Goal: Information Seeking & Learning: Learn about a topic

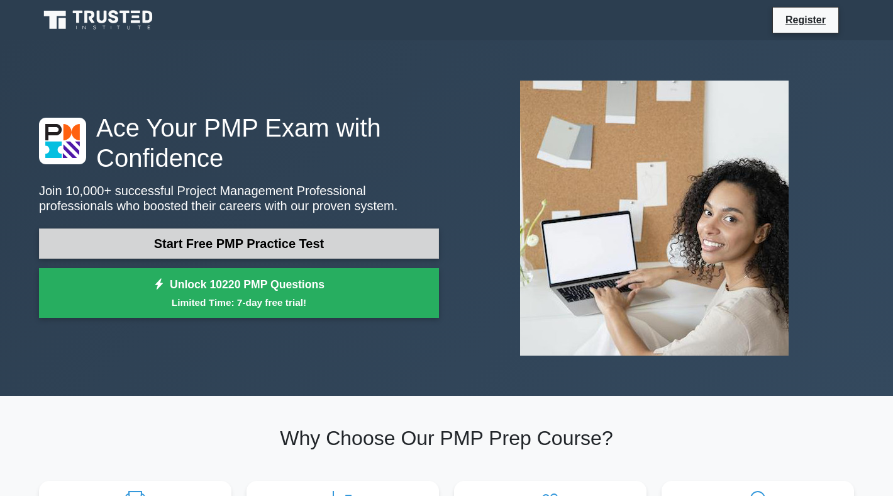
click at [178, 234] on link "Start Free PMP Practice Test" at bounding box center [239, 243] width 400 height 30
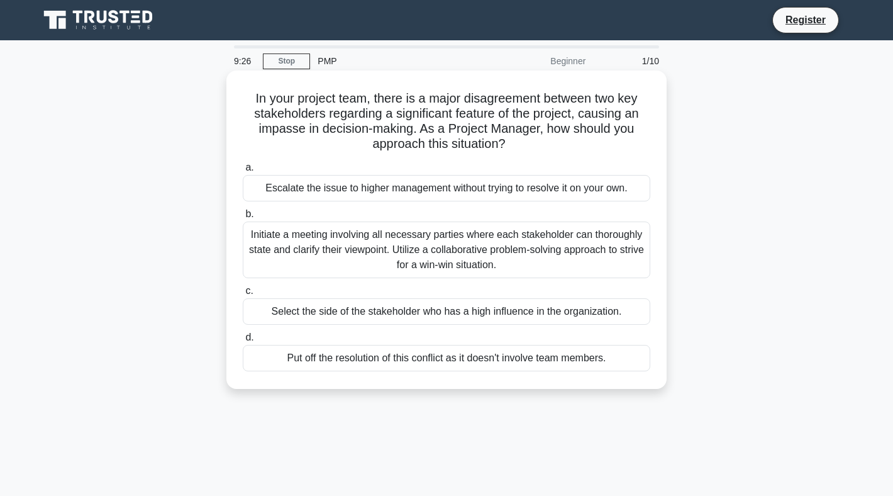
click at [338, 247] on div "Initiate a meeting involving all necessary parties where each stakeholder can t…" at bounding box center [447, 249] width 408 height 57
click at [243, 218] on input "b. Initiate a meeting involving all necessary parties where each stakeholder ca…" at bounding box center [243, 214] width 0 height 8
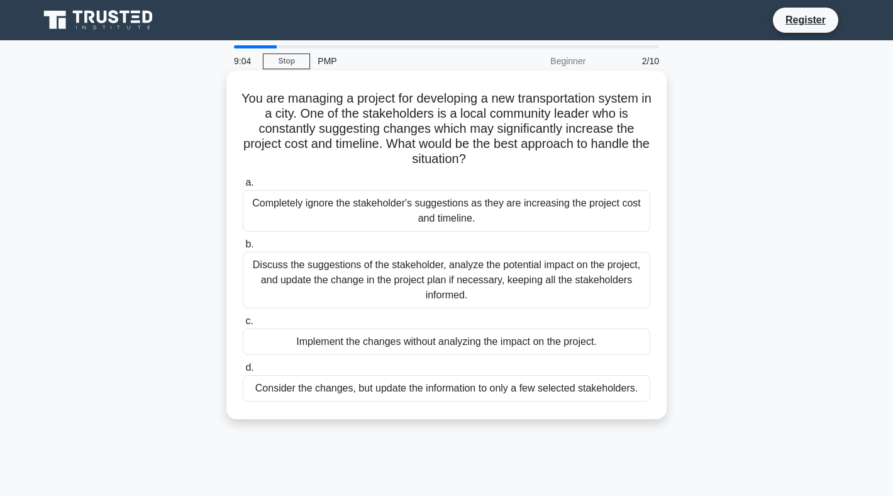
click at [283, 273] on div "Discuss the suggestions of the stakeholder, analyze the potential impact on the…" at bounding box center [447, 280] width 408 height 57
click at [243, 248] on input "b. Discuss the suggestions of the stakeholder, analyze the potential impact on …" at bounding box center [243, 244] width 0 height 8
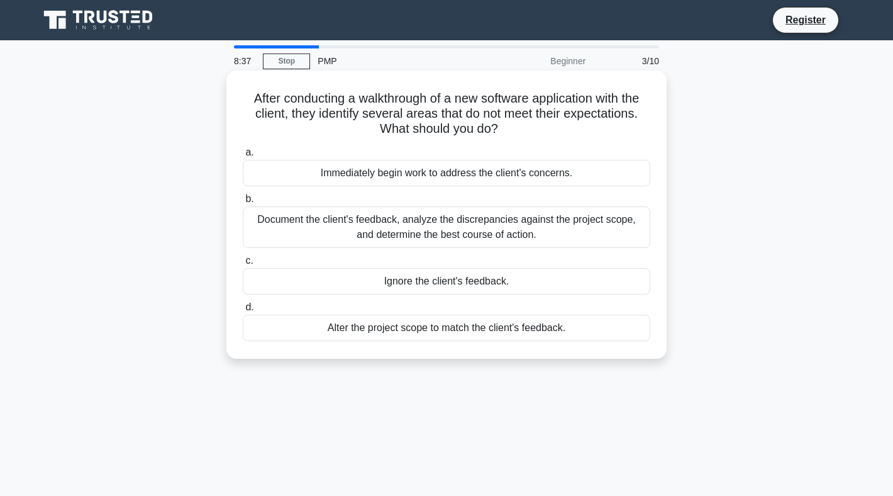
click at [305, 228] on div "Document the client's feedback, analyze the discrepancies against the project s…" at bounding box center [447, 227] width 408 height 42
click at [243, 203] on input "b. Document the client's feedback, analyze the discrepancies against the projec…" at bounding box center [243, 199] width 0 height 8
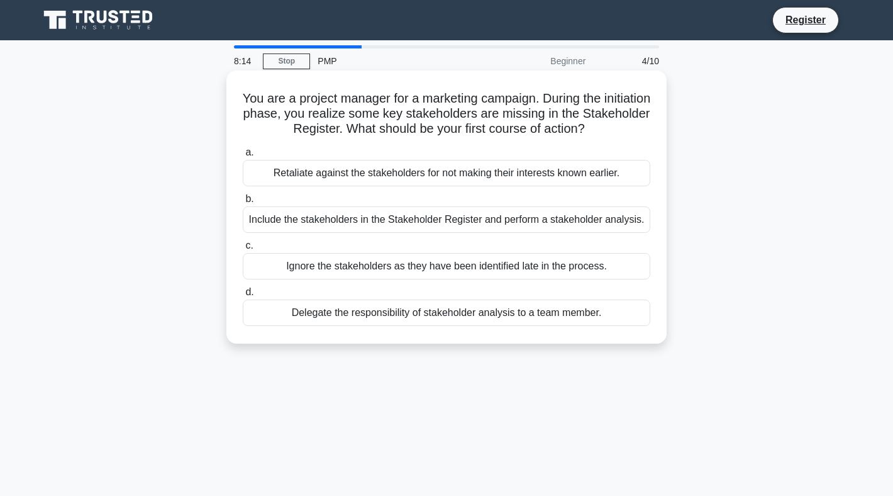
click at [297, 218] on div "Include the stakeholders in the Stakeholder Register and perform a stakeholder …" at bounding box center [447, 219] width 408 height 26
click at [243, 203] on input "b. Include the stakeholders in the Stakeholder Register and perform a stakehold…" at bounding box center [243, 199] width 0 height 8
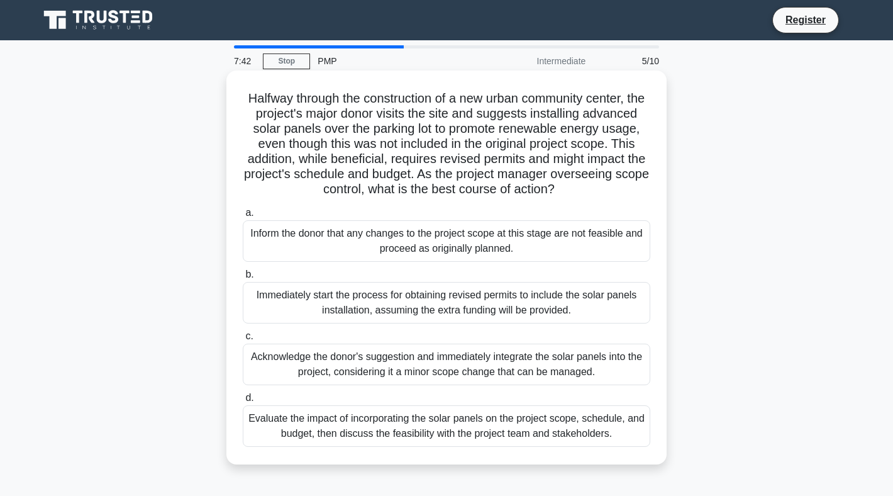
click at [311, 429] on div "Evaluate the impact of incorporating the solar panels on the project scope, sch…" at bounding box center [447, 426] width 408 height 42
click at [243, 402] on input "d. Evaluate the impact of incorporating the solar panels on the project scope, …" at bounding box center [243, 398] width 0 height 8
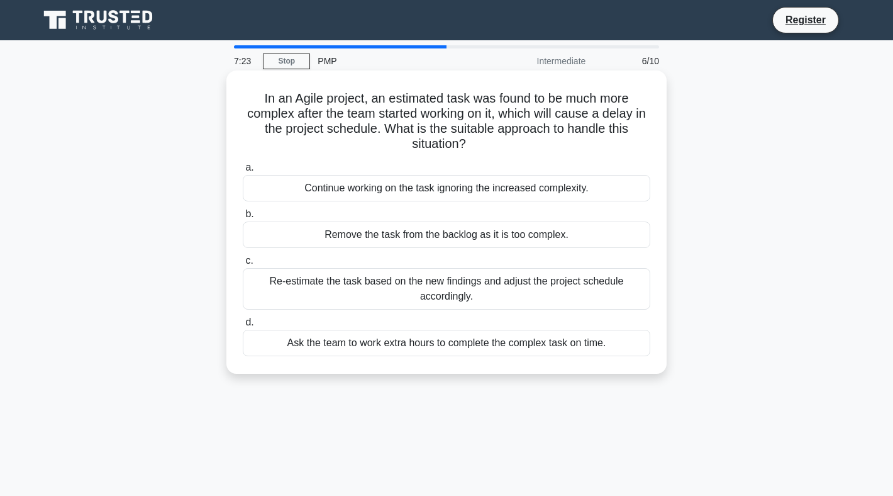
click at [276, 291] on div "Re-estimate the task based on the new findings and adjust the project schedule …" at bounding box center [447, 289] width 408 height 42
click at [243, 265] on input "c. Re-estimate the task based on the new findings and adjust the project schedu…" at bounding box center [243, 261] width 0 height 8
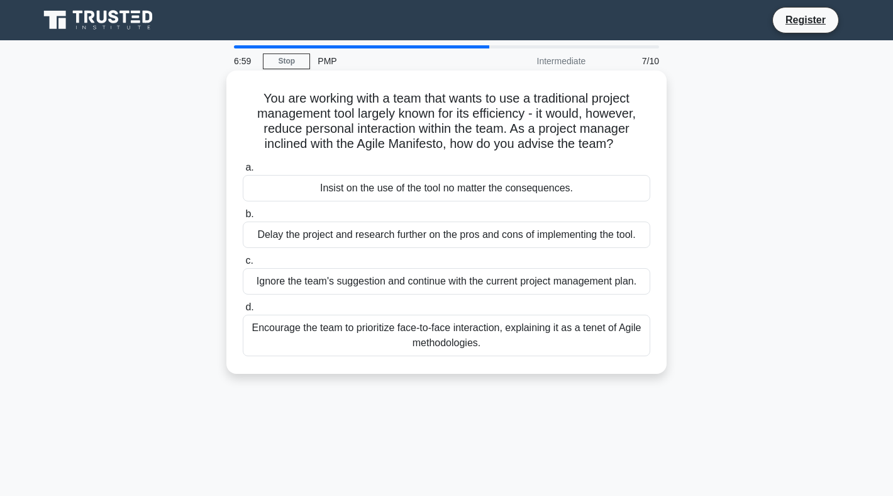
click at [294, 337] on div "Encourage the team to prioritize face-to-face interaction, explaining it as a t…" at bounding box center [447, 336] width 408 height 42
click at [243, 311] on input "d. Encourage the team to prioritize face-to-face interaction, explaining it as …" at bounding box center [243, 307] width 0 height 8
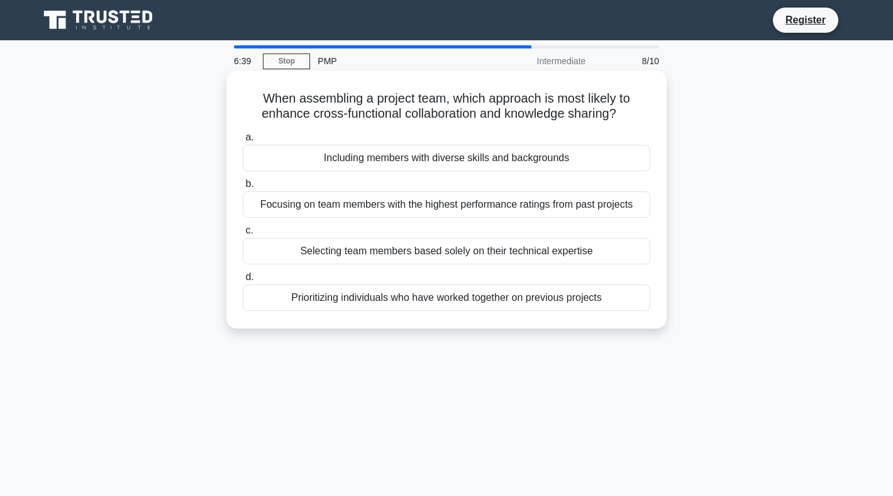
click at [281, 157] on div "Including members with diverse skills and backgrounds" at bounding box center [447, 158] width 408 height 26
click at [243, 142] on input "a. Including members with diverse skills and backgrounds" at bounding box center [243, 137] width 0 height 8
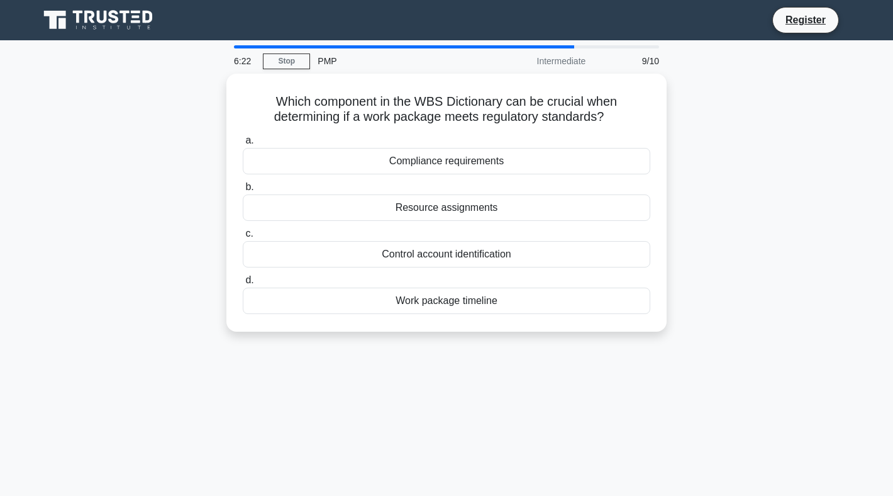
click at [281, 157] on div "Compliance requirements" at bounding box center [447, 161] width 408 height 26
click at [243, 145] on input "a. Compliance requirements" at bounding box center [243, 140] width 0 height 8
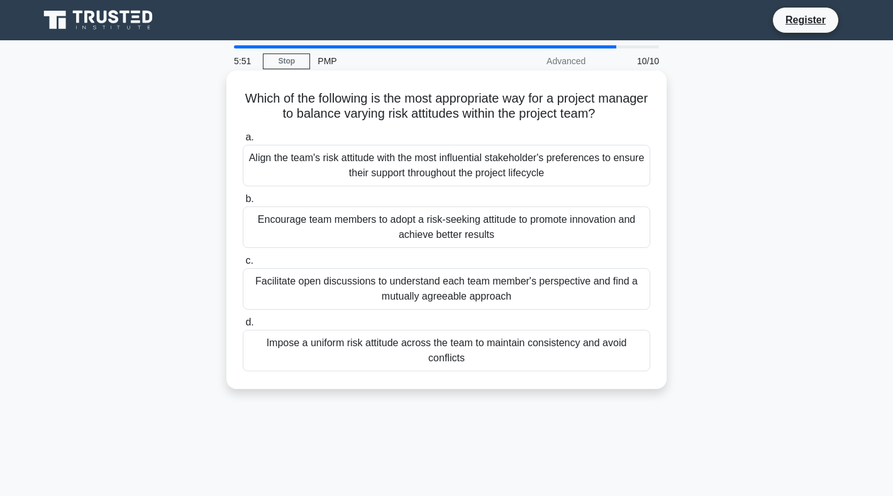
click at [302, 295] on div "Facilitate open discussions to understand each team member's perspective and fi…" at bounding box center [447, 289] width 408 height 42
click at [243, 265] on input "c. Facilitate open discussions to understand each team member's perspective and…" at bounding box center [243, 261] width 0 height 8
